Goal: Navigation & Orientation: Find specific page/section

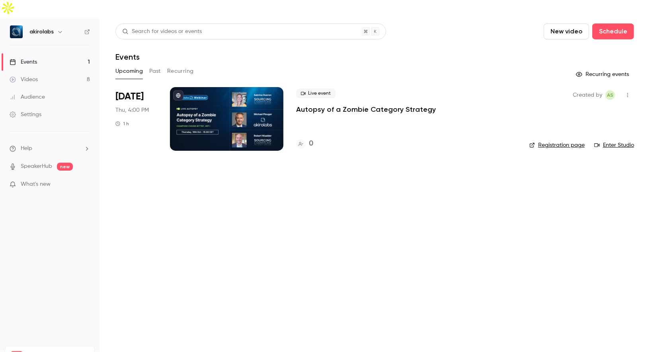
click at [241, 100] on div at bounding box center [226, 119] width 113 height 64
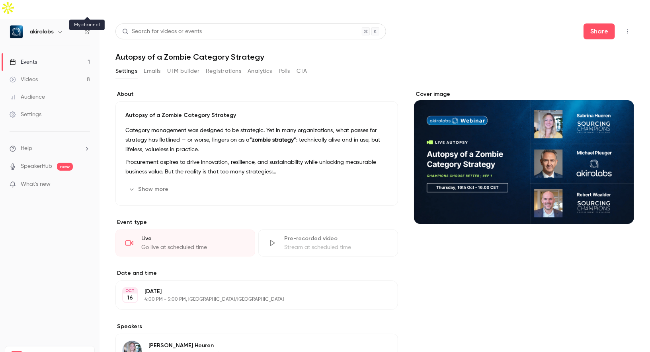
click at [86, 29] on icon at bounding box center [87, 32] width 6 height 6
click at [50, 71] on link "Videos 8" at bounding box center [50, 80] width 100 height 18
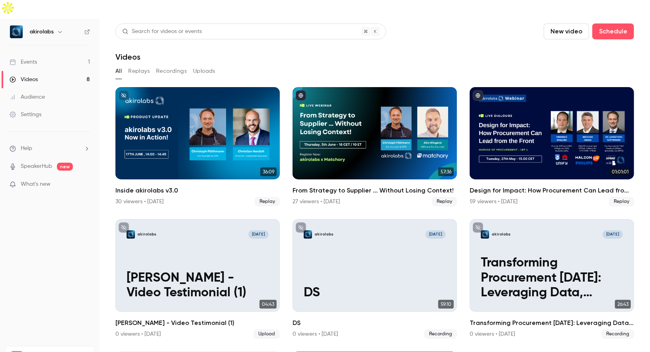
click at [37, 58] on div "Events" at bounding box center [23, 62] width 27 height 8
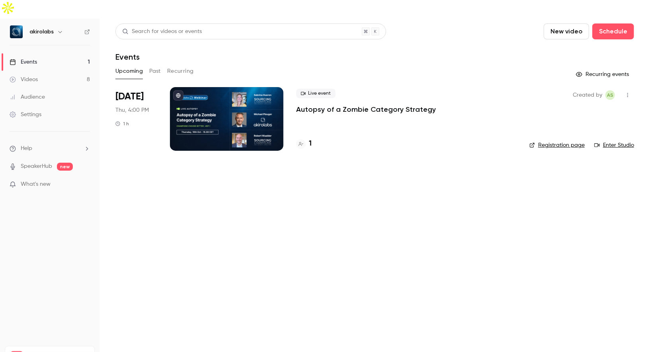
click at [300, 142] on icon at bounding box center [301, 144] width 5 height 5
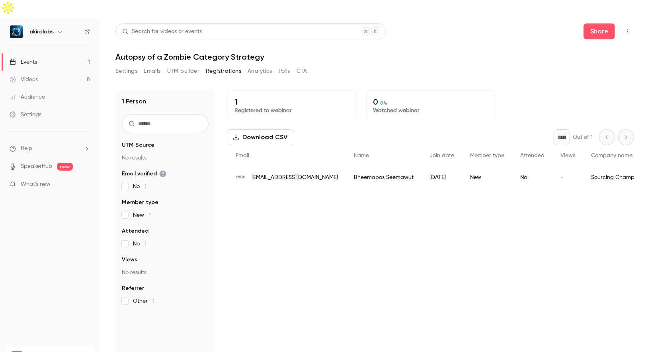
click at [63, 53] on link "Events 1" at bounding box center [50, 62] width 100 height 18
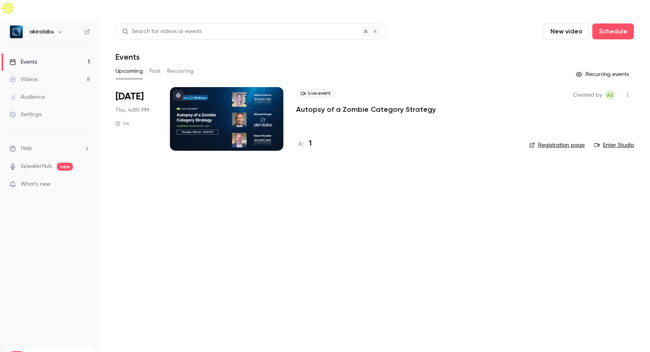
click at [36, 76] on div "Videos" at bounding box center [24, 80] width 28 height 8
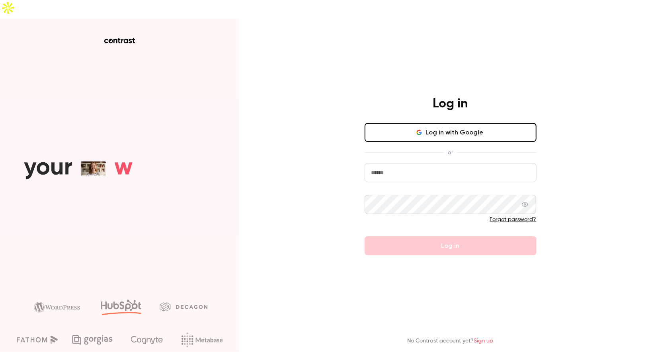
click at [442, 163] on input "email" at bounding box center [451, 172] width 172 height 19
click at [445, 163] on input "email" at bounding box center [451, 172] width 172 height 19
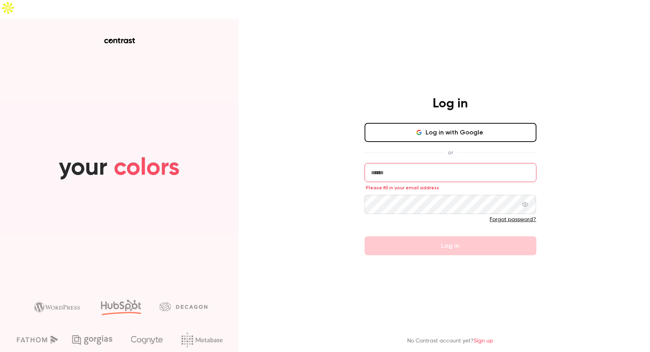
type input "**********"
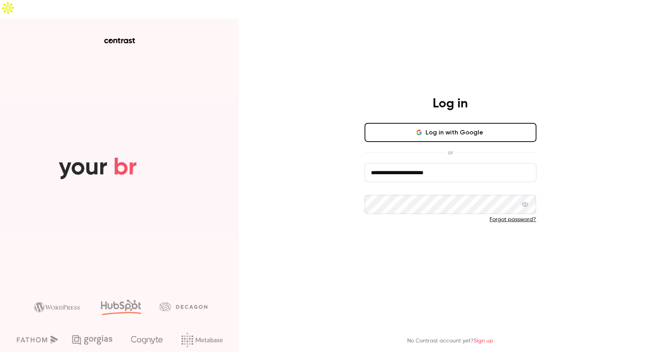
click at [432, 236] on button "Log in" at bounding box center [451, 245] width 172 height 19
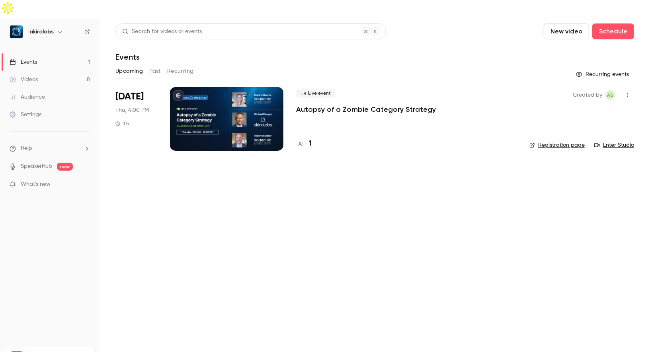
click at [555, 141] on link "Registration page" at bounding box center [557, 145] width 55 height 8
